Goal: Use online tool/utility: Utilize a website feature to perform a specific function

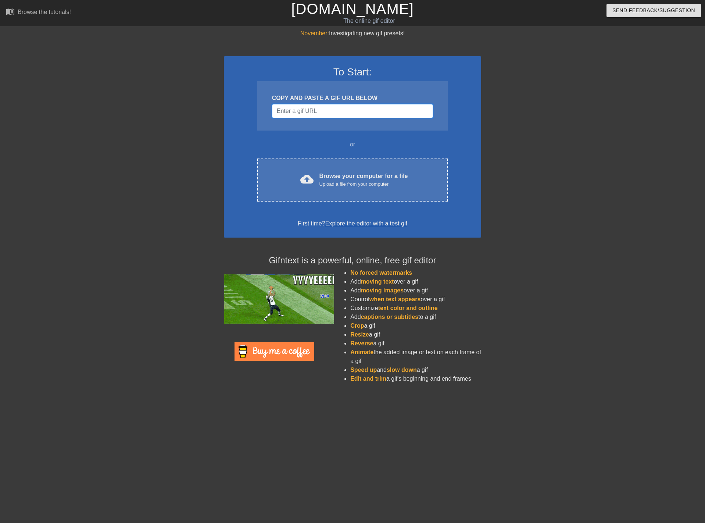
click at [331, 112] on input "Username" at bounding box center [352, 111] width 161 height 14
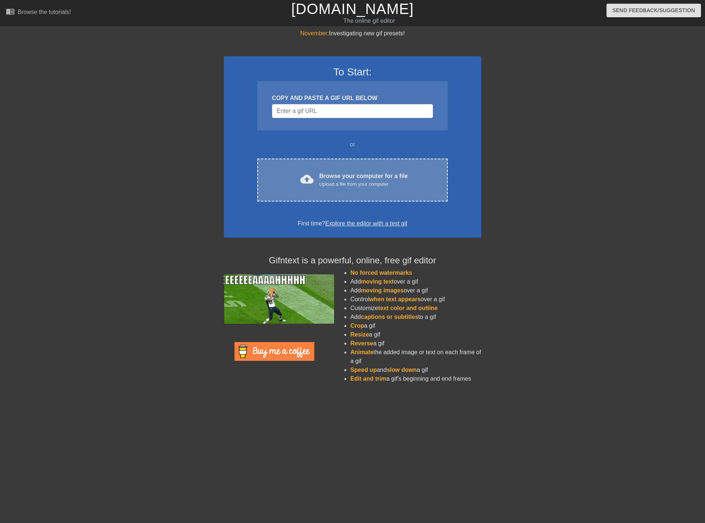
click at [338, 171] on div "cloud_upload Browse your computer for a file Upload a file from your computer C…" at bounding box center [352, 179] width 190 height 43
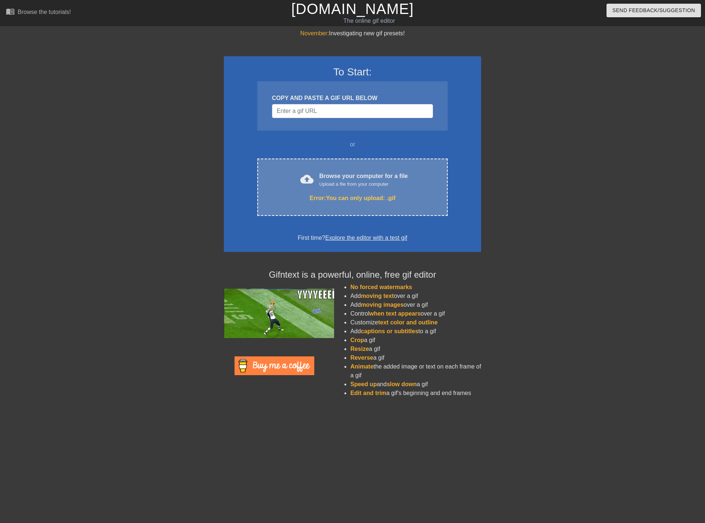
click at [372, 201] on div "Error: You can only upload: .gif" at bounding box center [353, 198] width 160 height 9
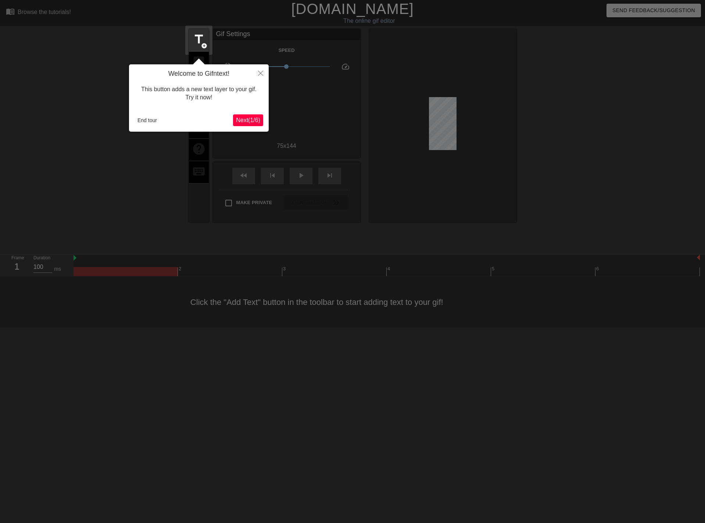
click at [248, 115] on button "Next ( 1 / 6 )" at bounding box center [248, 120] width 30 height 12
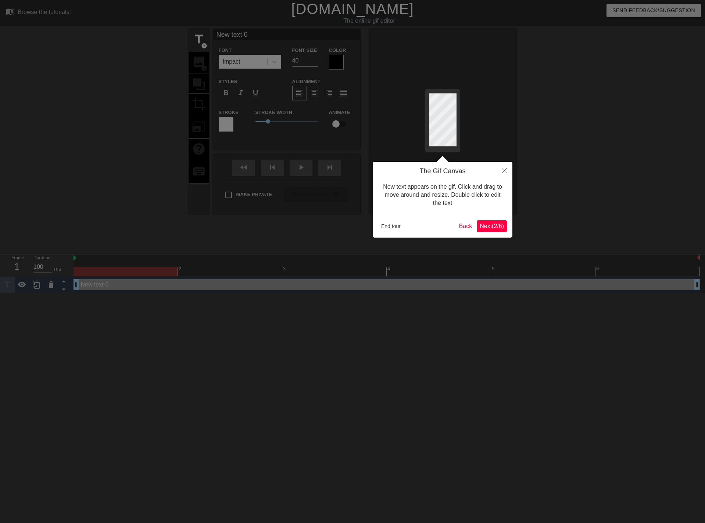
click at [475, 221] on div "End tour Back Next ( 2 / 6 )" at bounding box center [442, 226] width 129 height 12
click at [484, 228] on span "Next ( 2 / 6 )" at bounding box center [492, 226] width 24 height 6
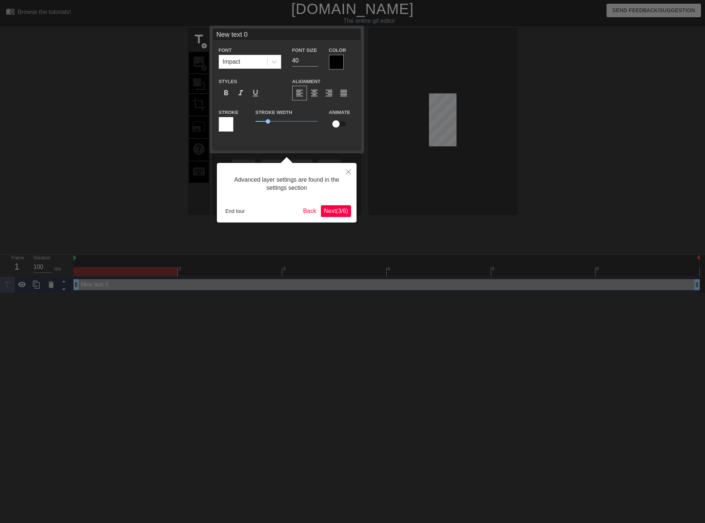
click at [347, 206] on button "Next ( 3 / 6 )" at bounding box center [336, 211] width 30 height 12
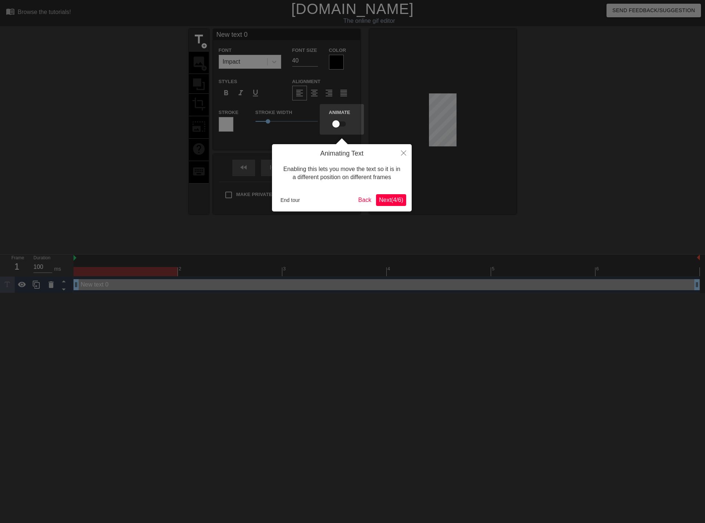
click at [403, 202] on span "Next ( 4 / 6 )" at bounding box center [391, 200] width 24 height 6
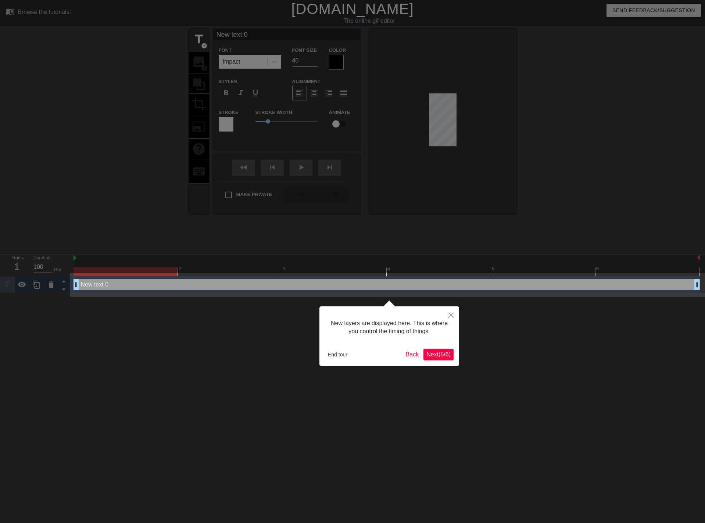
click at [435, 361] on div "New layers are displayed here. This is where you control the timing of things. …" at bounding box center [389, 336] width 140 height 60
click at [435, 358] on button "Next ( 5 / 6 )" at bounding box center [438, 354] width 30 height 12
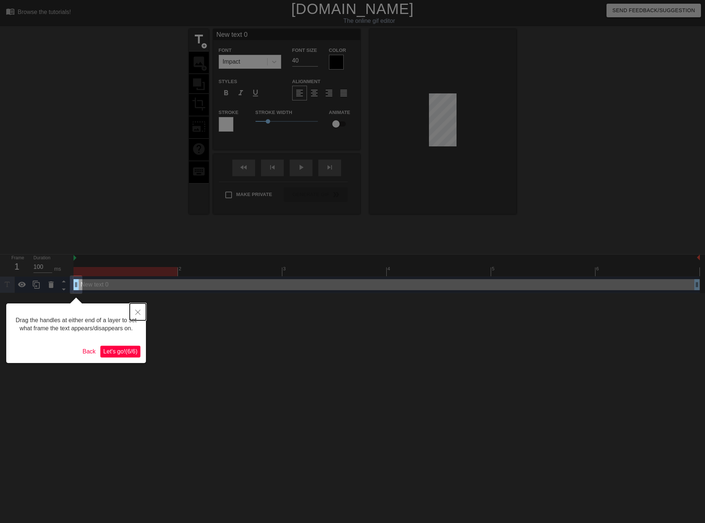
drag, startPoint x: 142, startPoint y: 308, endPoint x: 136, endPoint y: 311, distance: 6.3
click at [136, 311] on button "Close" at bounding box center [138, 311] width 16 height 17
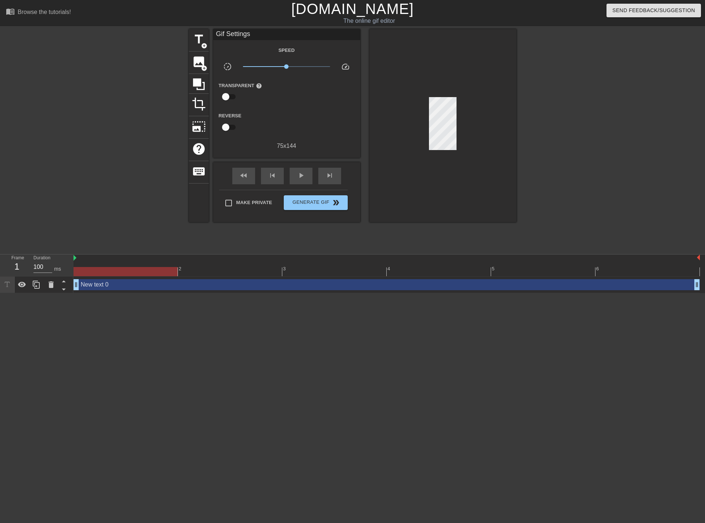
click at [136, 293] on html "menu_book Browse the tutorials! [DOMAIN_NAME] The online gif editor Send Feedba…" at bounding box center [352, 146] width 705 height 293
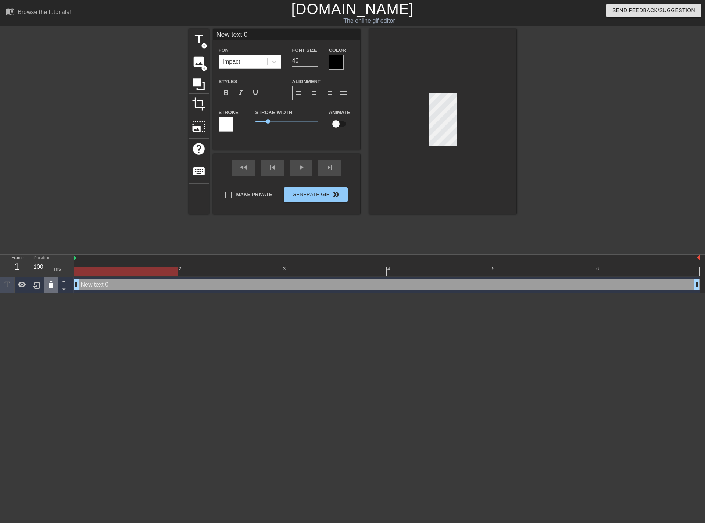
click at [53, 286] on icon at bounding box center [51, 284] width 9 height 9
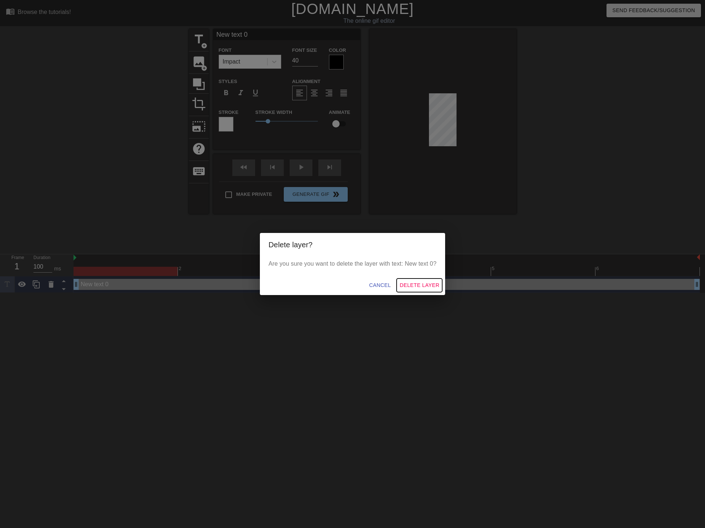
click at [418, 284] on span "Delete Layer" at bounding box center [420, 285] width 40 height 9
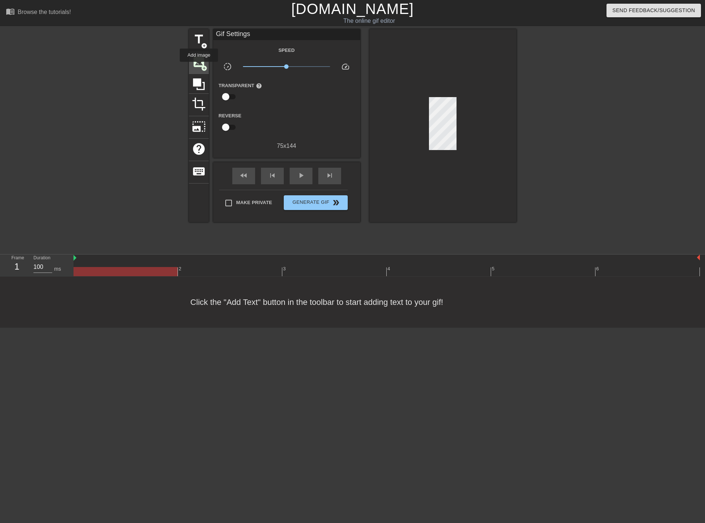
click at [199, 67] on span "image" at bounding box center [199, 62] width 14 height 14
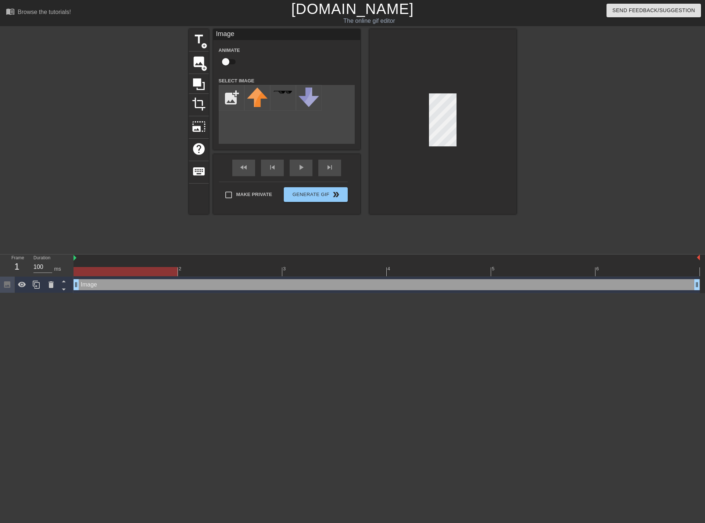
click at [139, 290] on div "Image drag_handle drag_handle" at bounding box center [387, 284] width 626 height 17
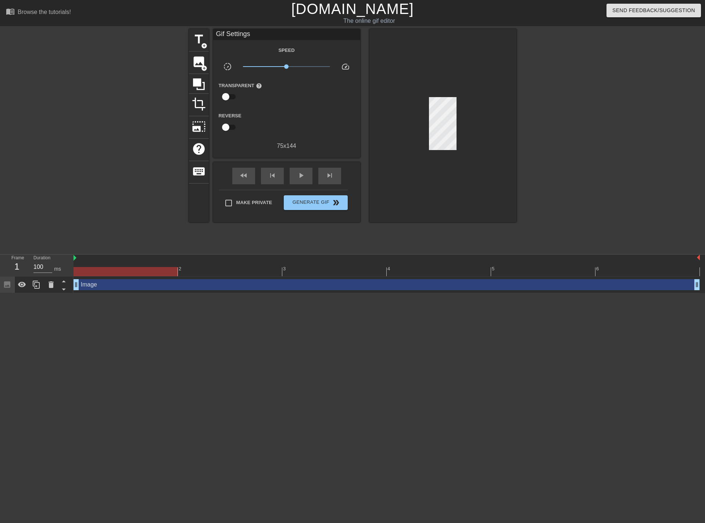
click at [136, 287] on div "Image drag_handle drag_handle" at bounding box center [387, 284] width 626 height 11
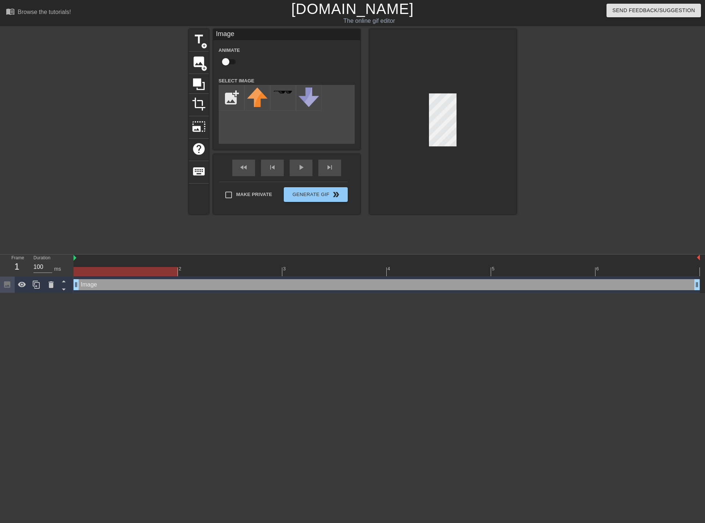
click at [136, 287] on div "Image drag_handle drag_handle" at bounding box center [387, 284] width 626 height 11
click at [133, 293] on html "menu_book Browse the tutorials! [DOMAIN_NAME] The online gif editor Send Feedba…" at bounding box center [352, 146] width 705 height 293
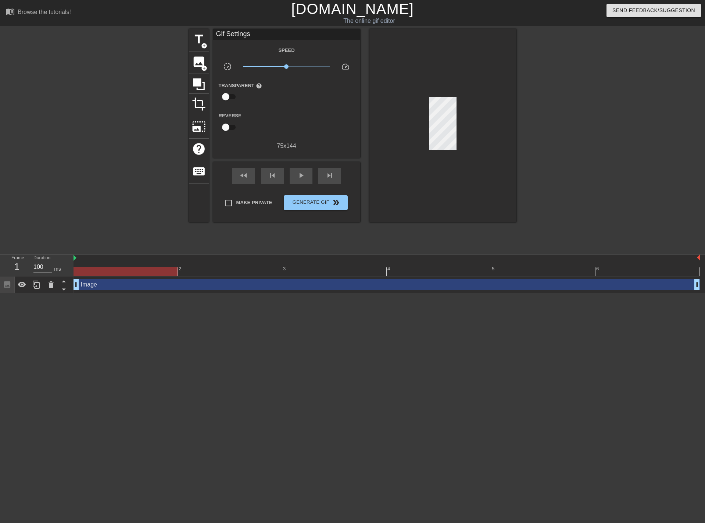
click at [133, 283] on div "Image drag_handle drag_handle" at bounding box center [387, 284] width 626 height 11
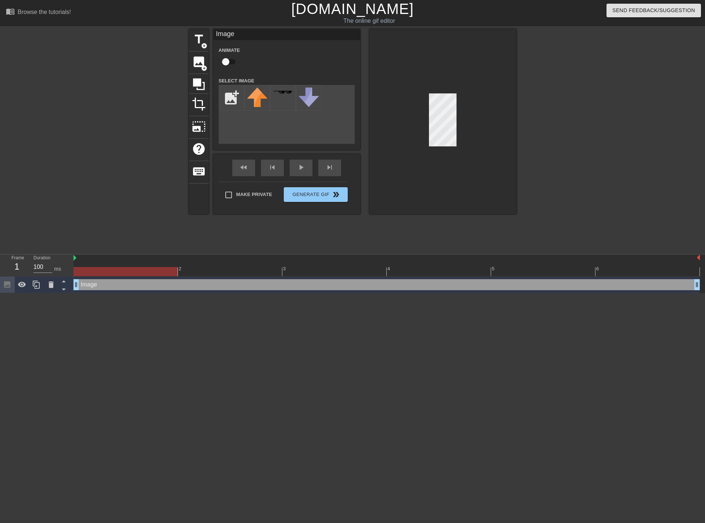
click at [100, 288] on div "Image drag_handle drag_handle" at bounding box center [387, 284] width 626 height 11
click at [194, 62] on span "image" at bounding box center [199, 62] width 14 height 14
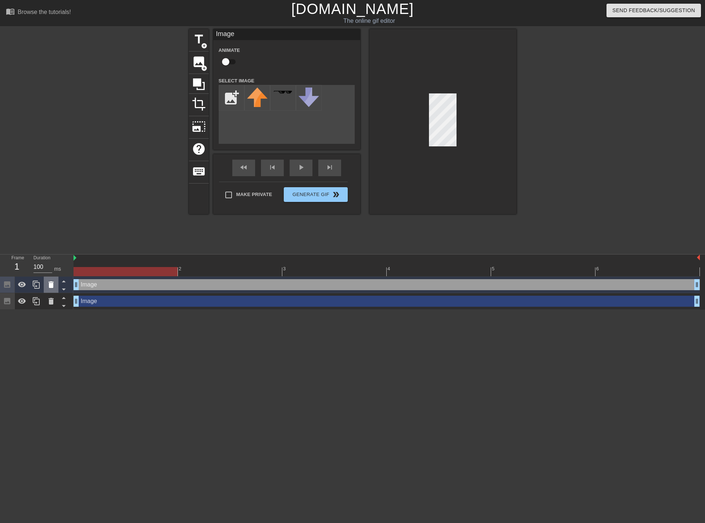
click at [53, 288] on icon at bounding box center [51, 284] width 9 height 9
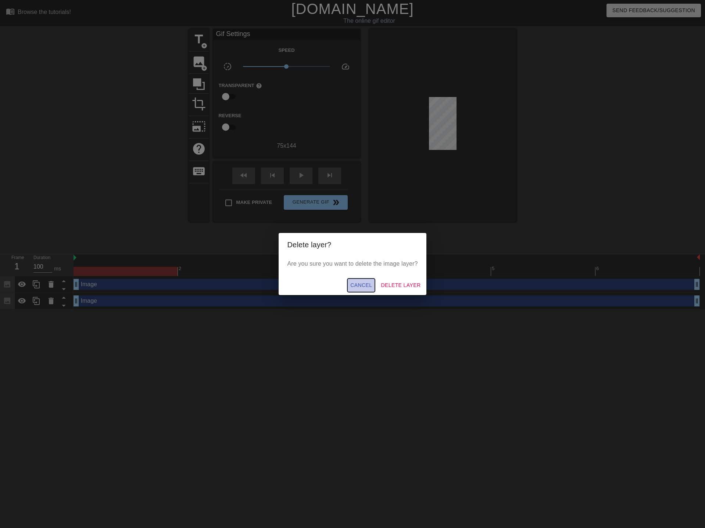
click at [371, 283] on span "Cancel" at bounding box center [361, 285] width 22 height 9
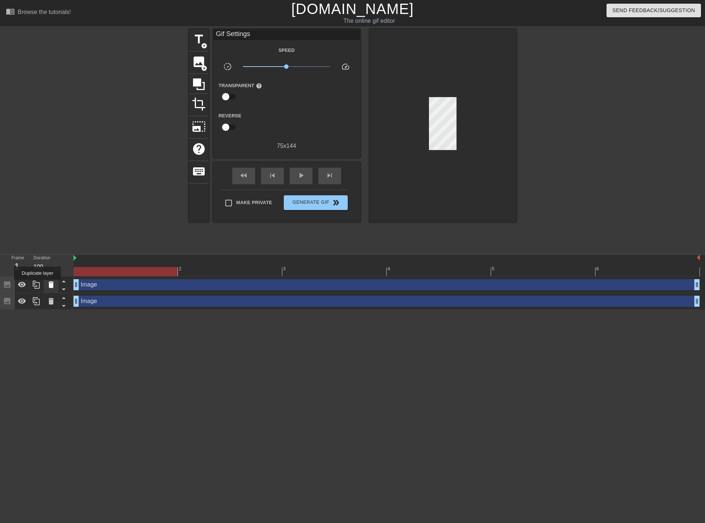
click at [55, 283] on icon at bounding box center [51, 284] width 9 height 9
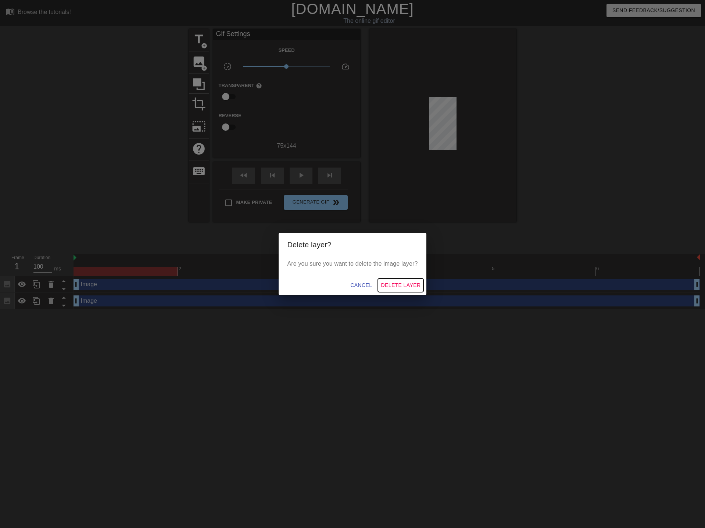
click at [399, 285] on span "Delete Layer" at bounding box center [401, 285] width 40 height 9
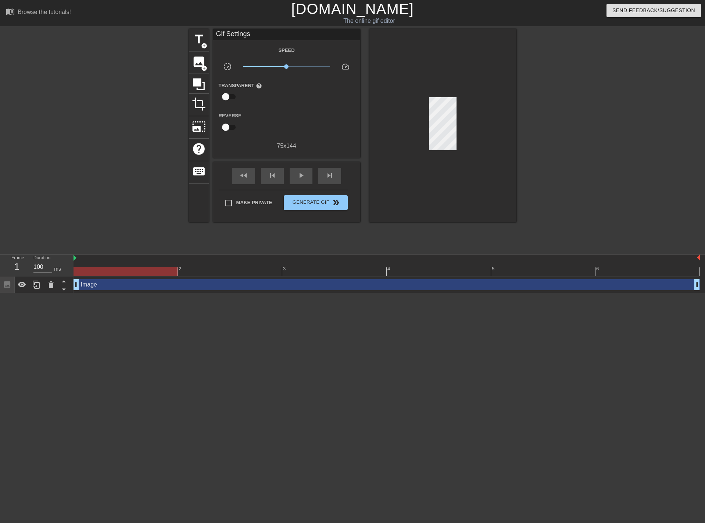
click at [356, 287] on div "Image drag_handle drag_handle" at bounding box center [387, 284] width 626 height 11
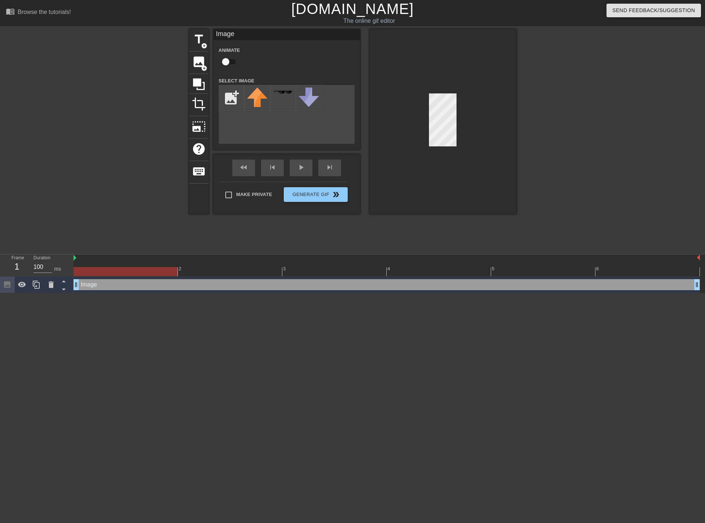
click at [355, 287] on div "Image drag_handle drag_handle" at bounding box center [387, 284] width 626 height 11
click at [352, 287] on div "Image drag_handle drag_handle" at bounding box center [387, 284] width 626 height 11
click at [230, 61] on input "checkbox" at bounding box center [226, 62] width 42 height 14
click at [230, 61] on input "checkbox" at bounding box center [233, 62] width 42 height 14
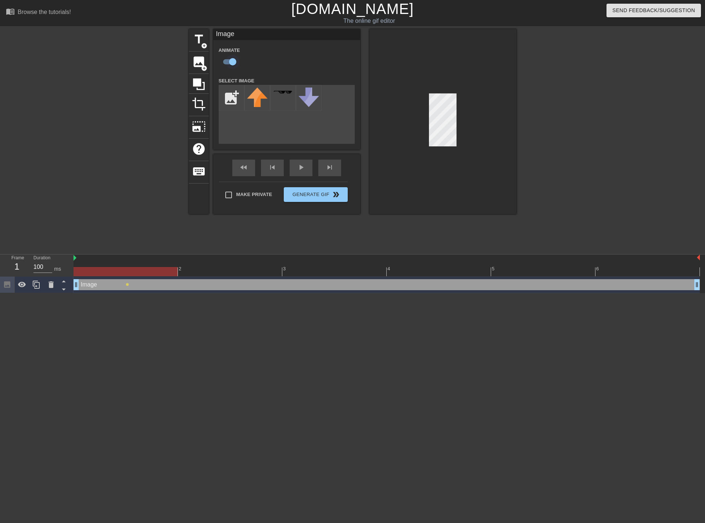
checkbox input "false"
click at [233, 101] on input "file" at bounding box center [231, 97] width 25 height 25
type input "C:\fakepath\Gemini_Generated_Image_fqourlfqourlfqou.png"
click at [254, 106] on img at bounding box center [257, 97] width 21 height 21
click at [196, 105] on span "crop" at bounding box center [199, 104] width 14 height 14
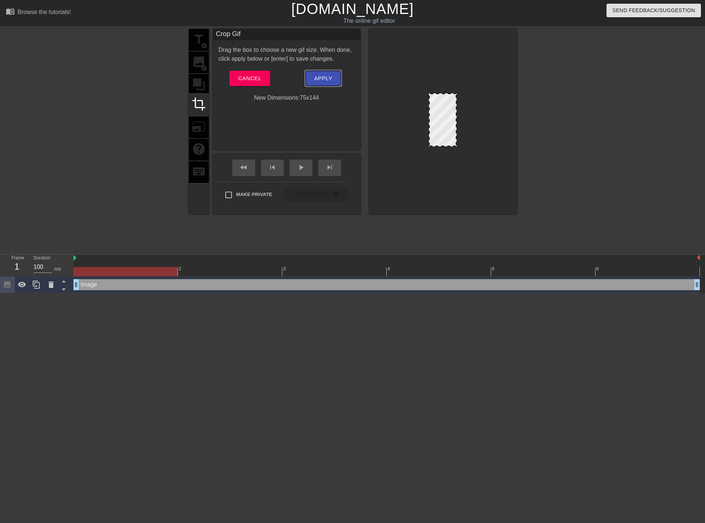
click at [313, 80] on button "Apply" at bounding box center [323, 78] width 36 height 15
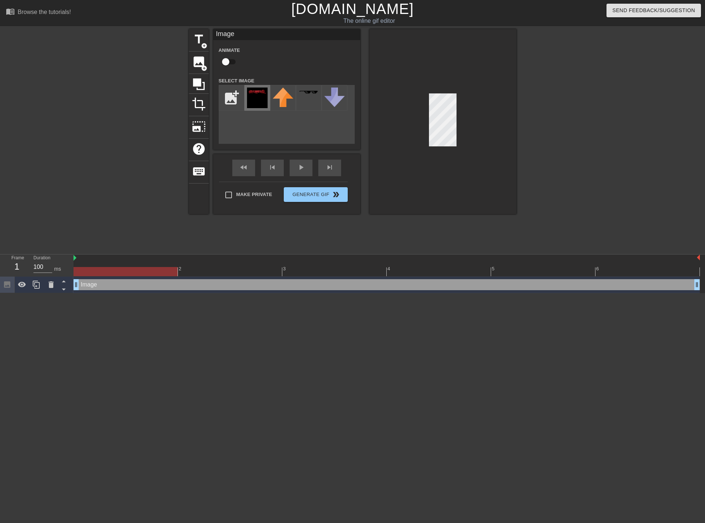
click at [258, 102] on img at bounding box center [257, 97] width 21 height 21
drag, startPoint x: 86, startPoint y: 281, endPoint x: 120, endPoint y: 281, distance: 34.2
click at [126, 265] on div "2 3 4 5 6 Image drag_handle drag_handle" at bounding box center [389, 273] width 631 height 39
drag, startPoint x: 119, startPoint y: 281, endPoint x: 165, endPoint y: 284, distance: 46.4
click at [165, 284] on div "Image drag_handle drag_handle" at bounding box center [387, 284] width 626 height 11
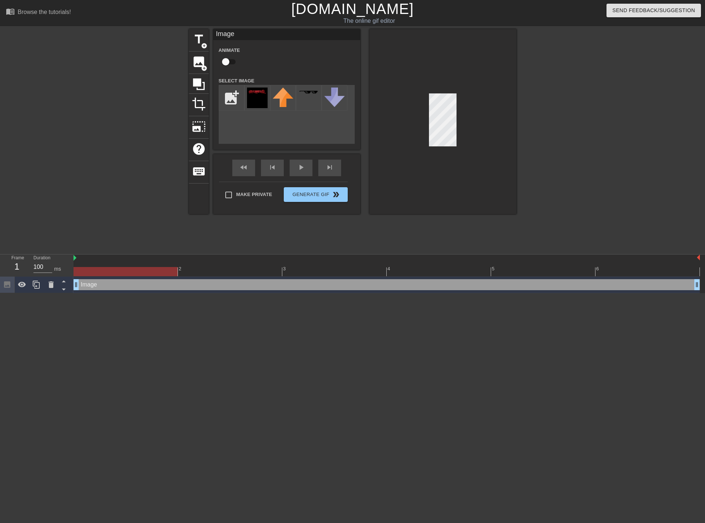
drag, startPoint x: 158, startPoint y: 287, endPoint x: 128, endPoint y: 290, distance: 30.0
click at [128, 290] on div "Image drag_handle drag_handle" at bounding box center [387, 284] width 626 height 17
